Goal: Information Seeking & Learning: Learn about a topic

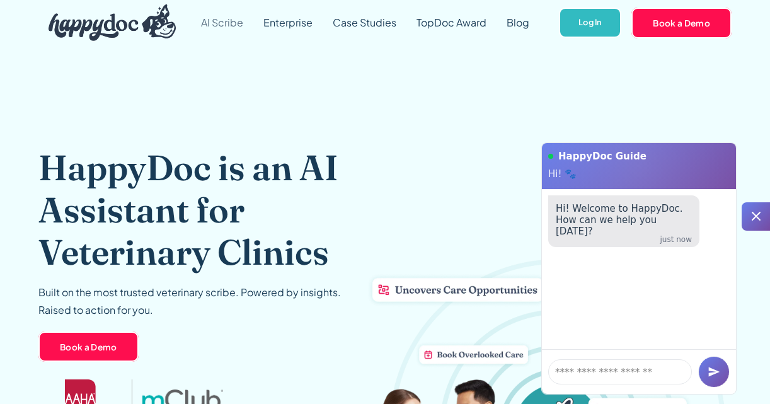
click at [215, 19] on link "AI Scribe" at bounding box center [222, 22] width 62 height 45
